Goal: Check status: Check status

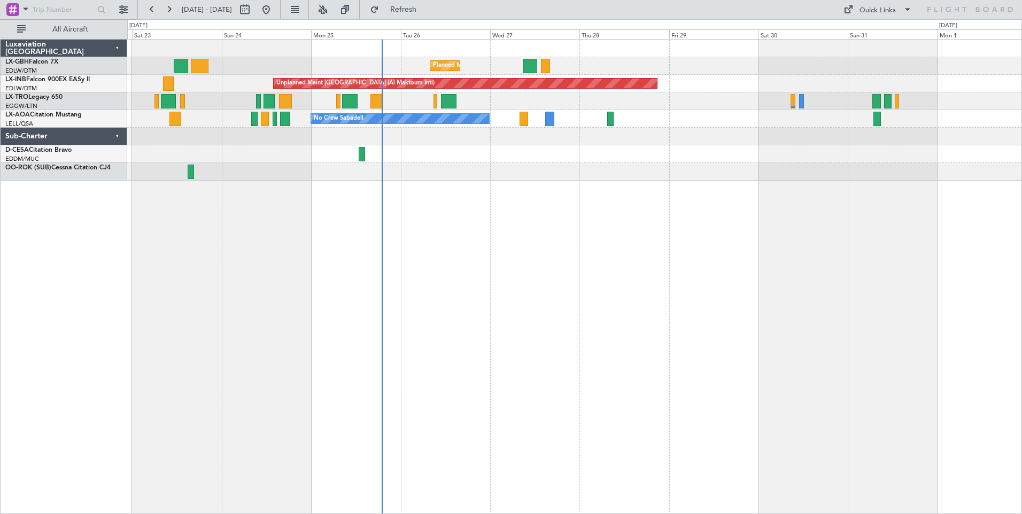
click at [460, 187] on div "Planned Maint Nice ([GEOGRAPHIC_DATA]) [GEOGRAPHIC_DATA] ([GEOGRAPHIC_DATA]) Un…" at bounding box center [574, 276] width 895 height 475
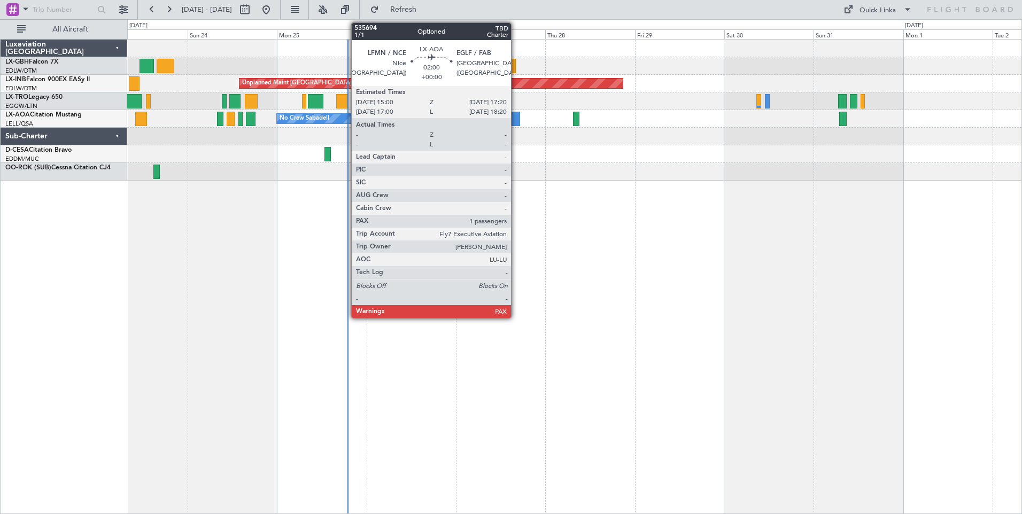
click at [516, 119] on div at bounding box center [515, 119] width 9 height 14
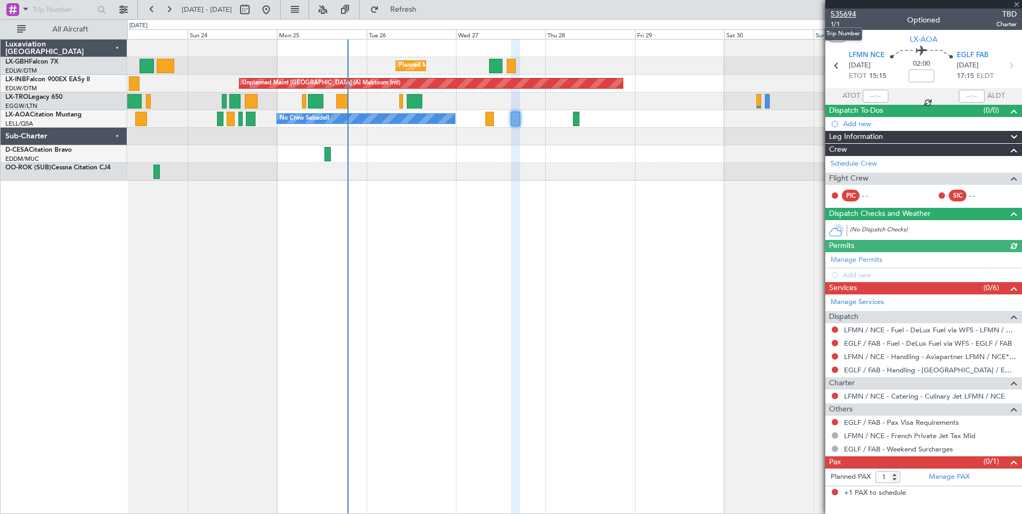
click at [842, 14] on span "535694" at bounding box center [844, 14] width 26 height 11
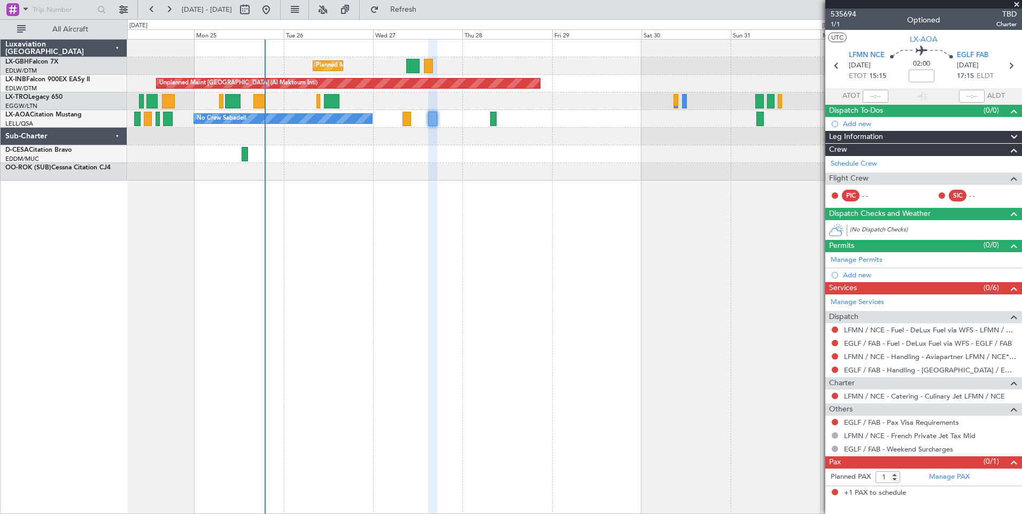
click at [450, 147] on div at bounding box center [574, 154] width 895 height 18
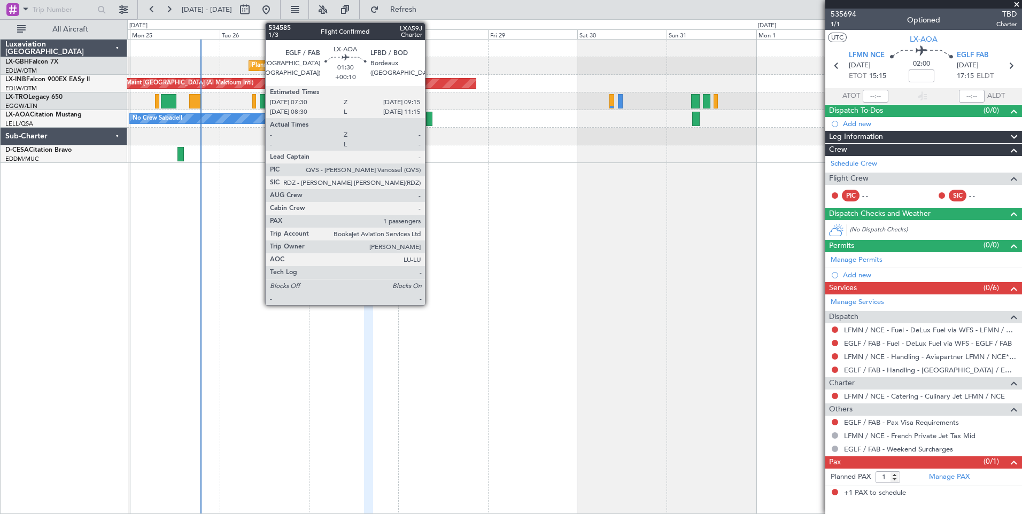
click at [430, 118] on div at bounding box center [429, 119] width 7 height 14
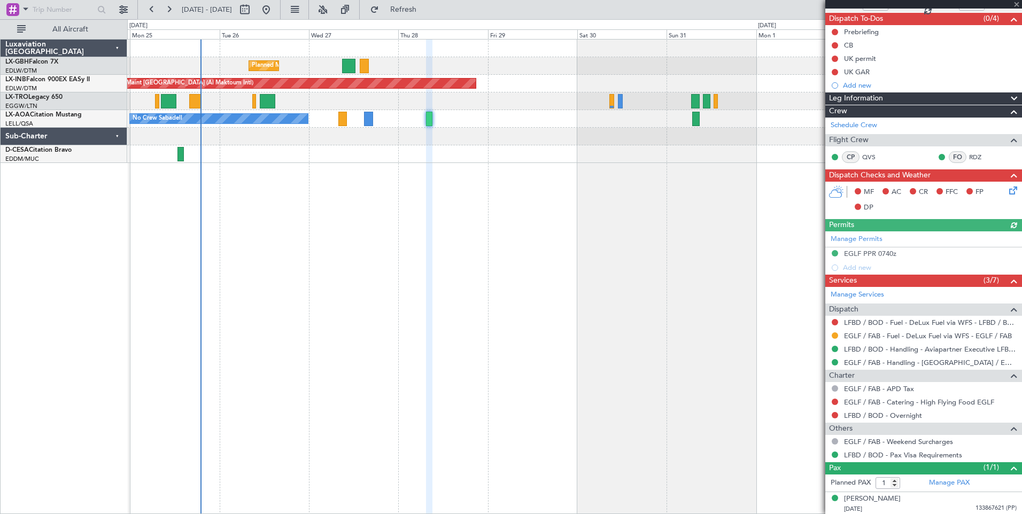
scroll to position [94, 0]
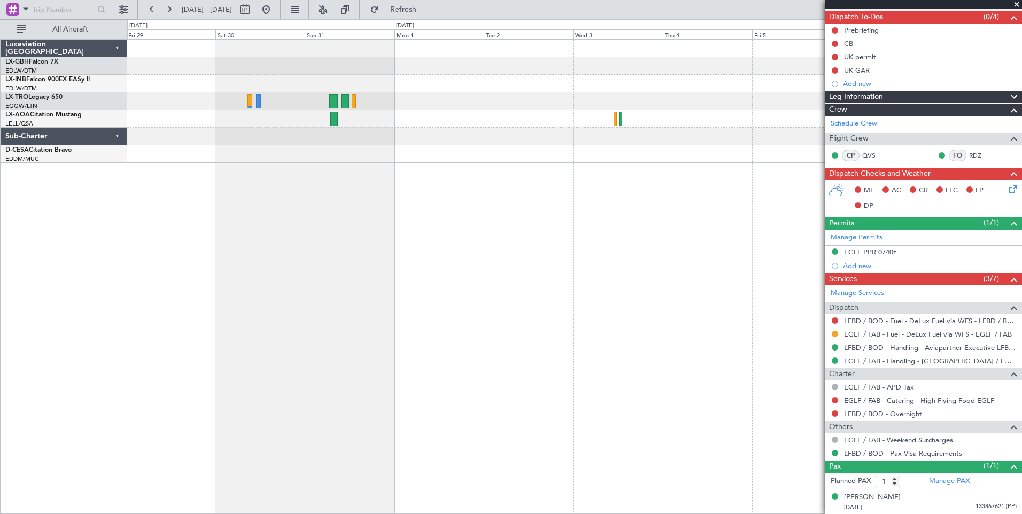
click at [233, 138] on div "Planned Maint Nice ([GEOGRAPHIC_DATA]) Unplanned Maint [GEOGRAPHIC_DATA] (Al Ma…" at bounding box center [574, 102] width 895 height 124
click at [275, 14] on button at bounding box center [266, 9] width 17 height 17
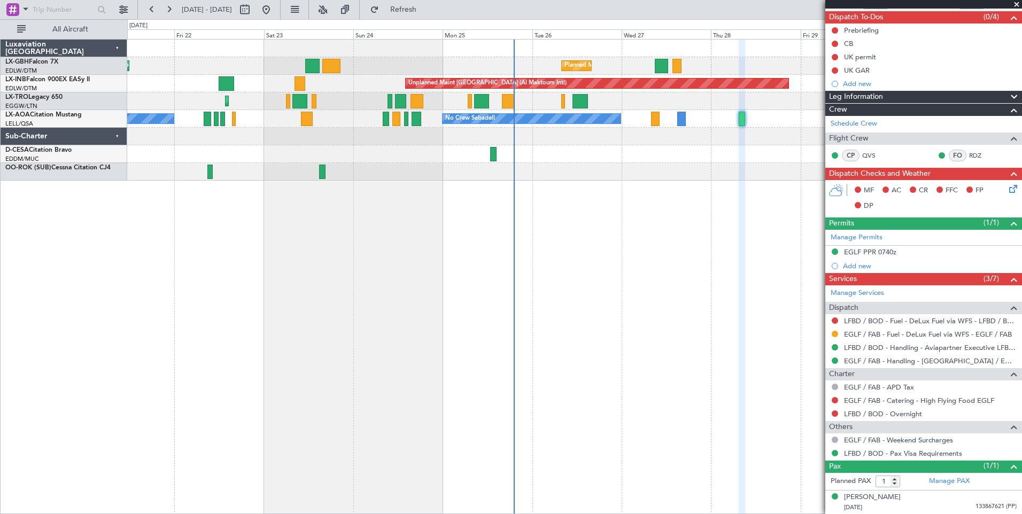
click at [423, 286] on div "Planned Maint Nice ([GEOGRAPHIC_DATA]) [GEOGRAPHIC_DATA] ([GEOGRAPHIC_DATA]) Un…" at bounding box center [574, 276] width 895 height 475
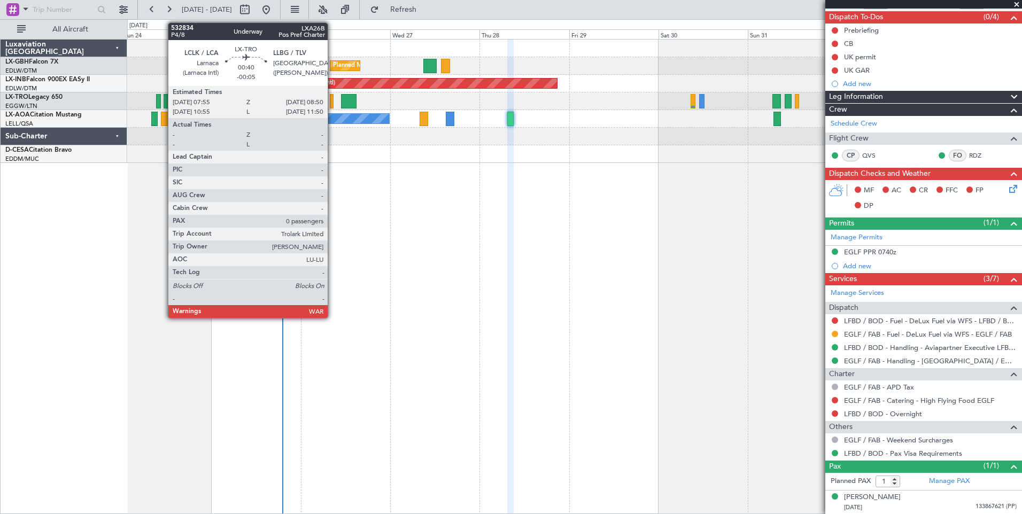
click at [333, 100] on div at bounding box center [332, 101] width 4 height 14
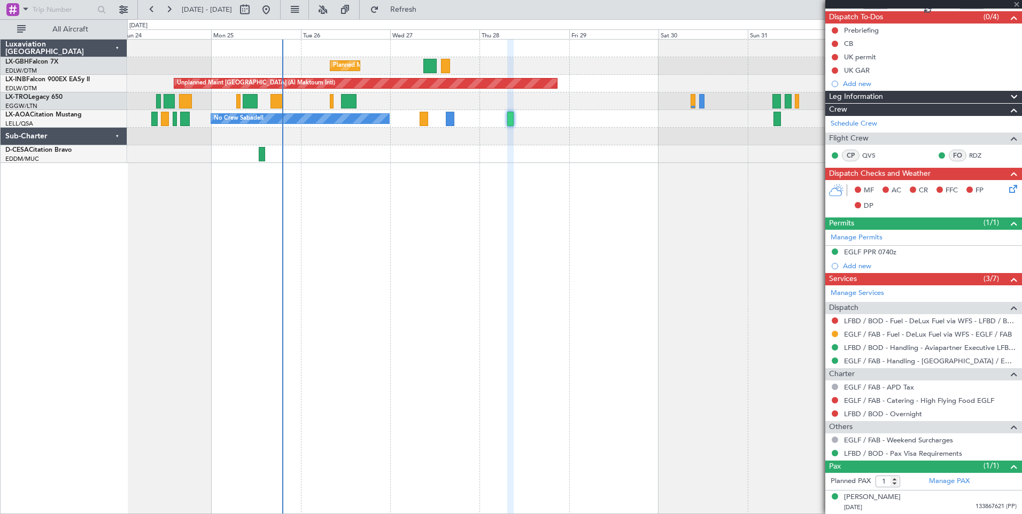
type input "-00:05"
type input "0"
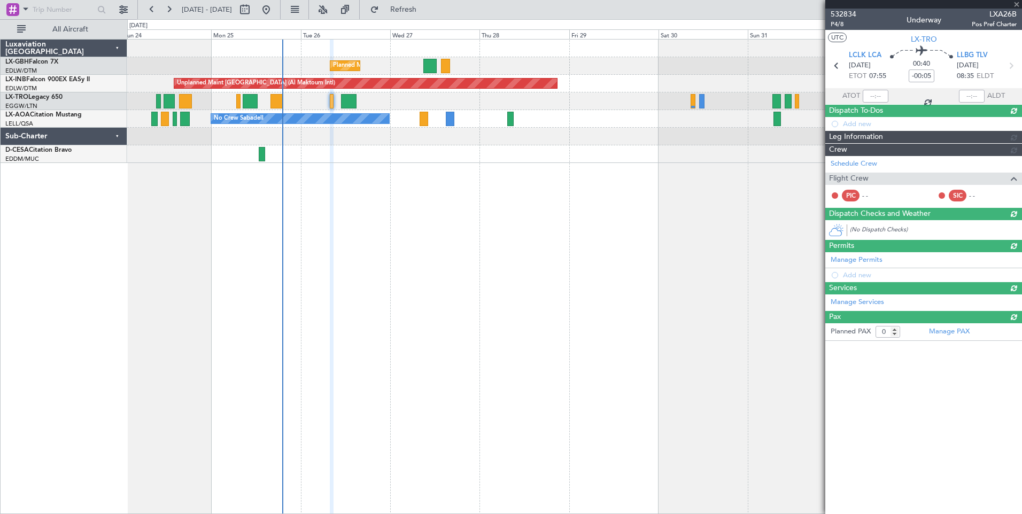
scroll to position [0, 0]
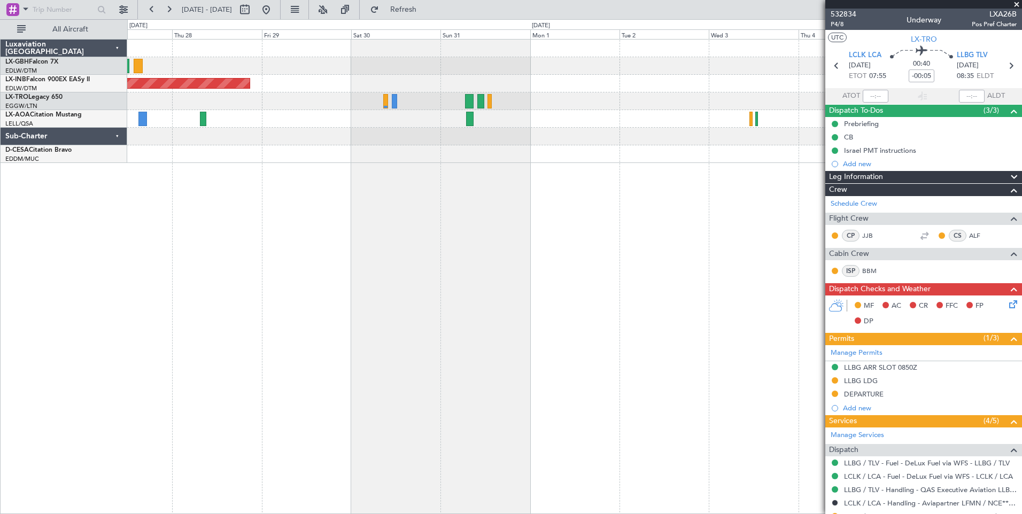
click at [118, 111] on div "Planned Maint Nice ([GEOGRAPHIC_DATA]) Unplanned Maint [GEOGRAPHIC_DATA] (Al Ma…" at bounding box center [511, 266] width 1022 height 495
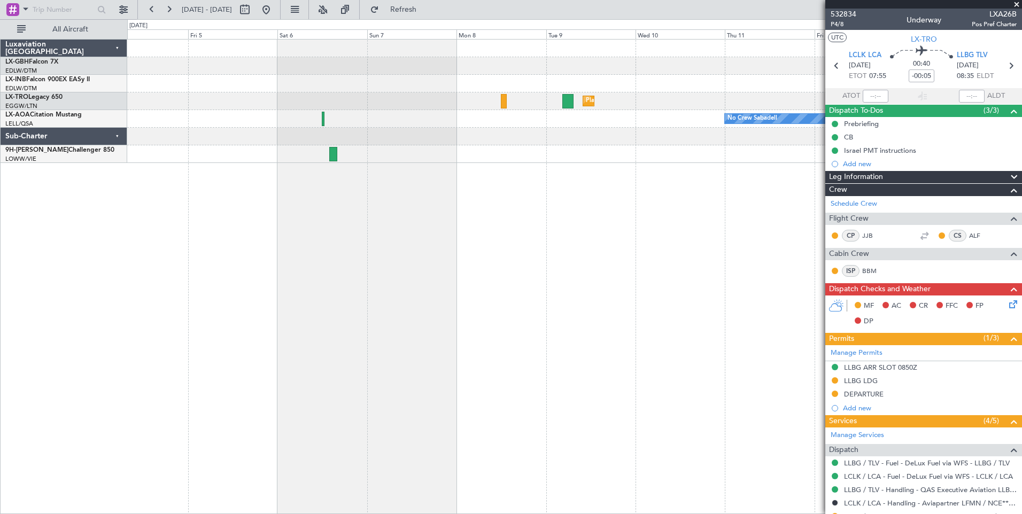
click at [242, 115] on div "Planned Maint Dusseldorf No Crew Sabadell" at bounding box center [574, 102] width 895 height 124
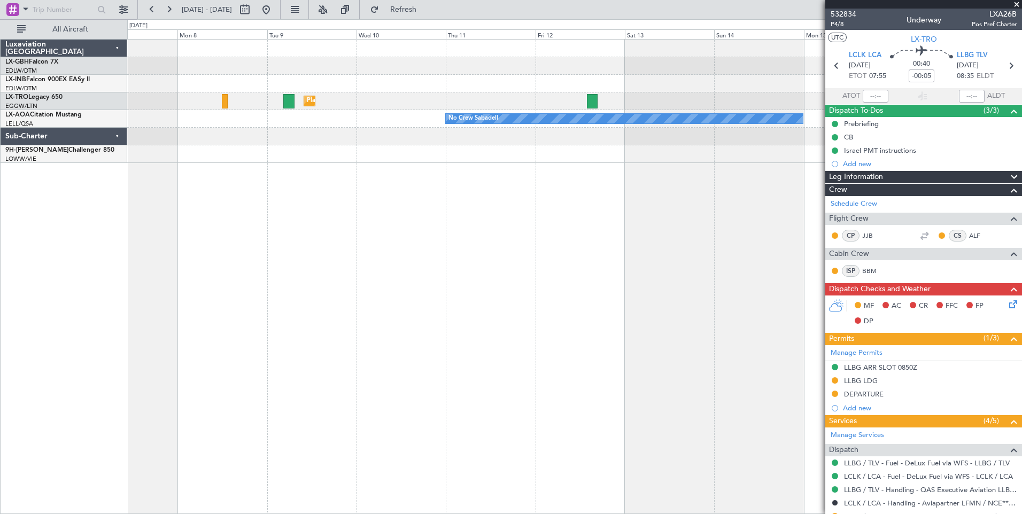
click at [255, 212] on div "Planned Maint Nurnberg Planned [GEOGRAPHIC_DATA] No Crew Sabadell" at bounding box center [574, 276] width 895 height 475
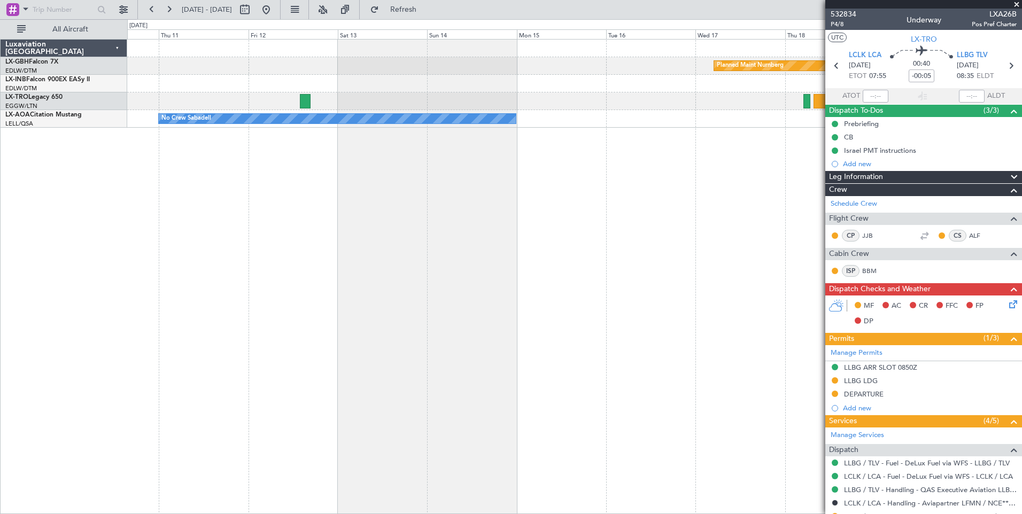
click at [187, 199] on div "Planned Maint Nurnberg Planned [GEOGRAPHIC_DATA] No Crew Sabadell No Crew Sabad…" at bounding box center [574, 276] width 895 height 475
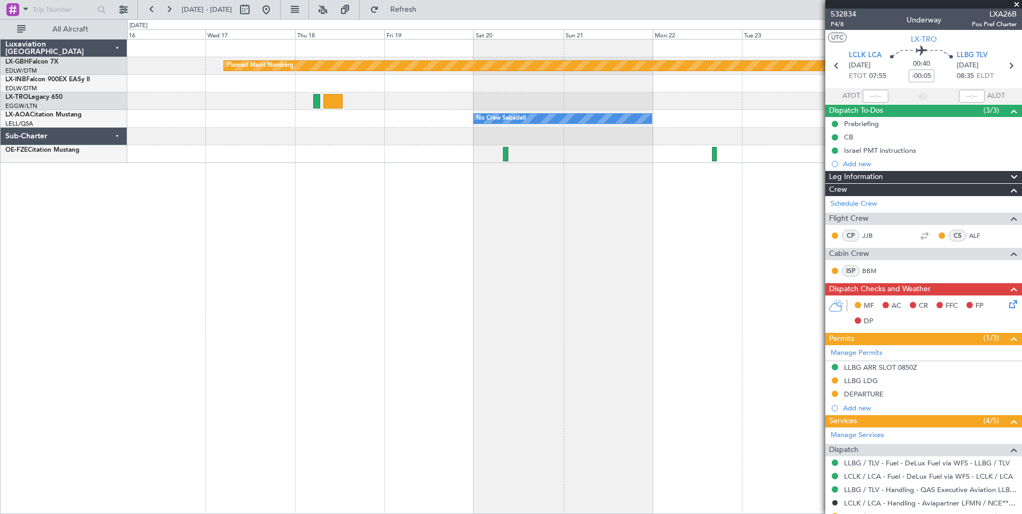
click at [313, 170] on div "Planned Maint Nurnberg No Crew Sabadell No Crew Sabadell No Crew Sabadell" at bounding box center [574, 276] width 895 height 475
